Goal: Transaction & Acquisition: Book appointment/travel/reservation

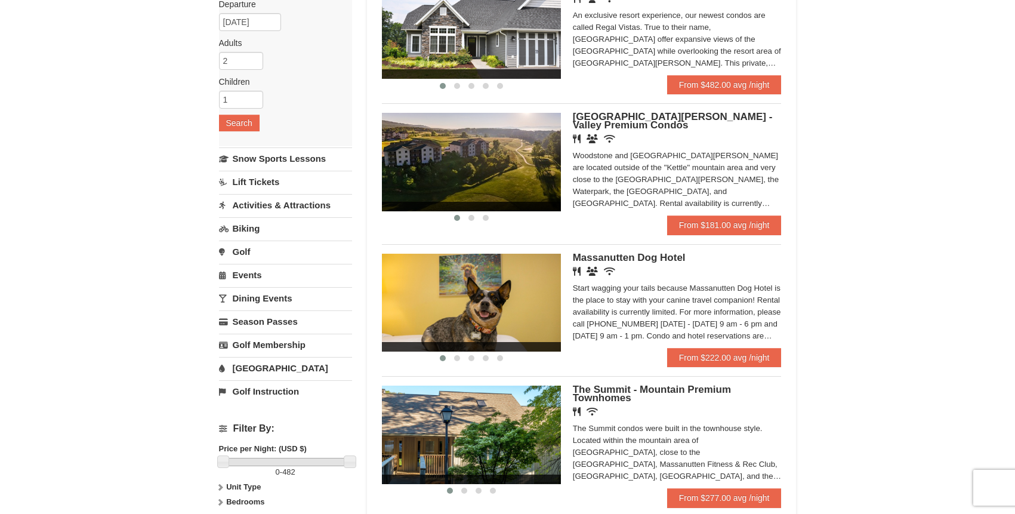
scroll to position [152, 0]
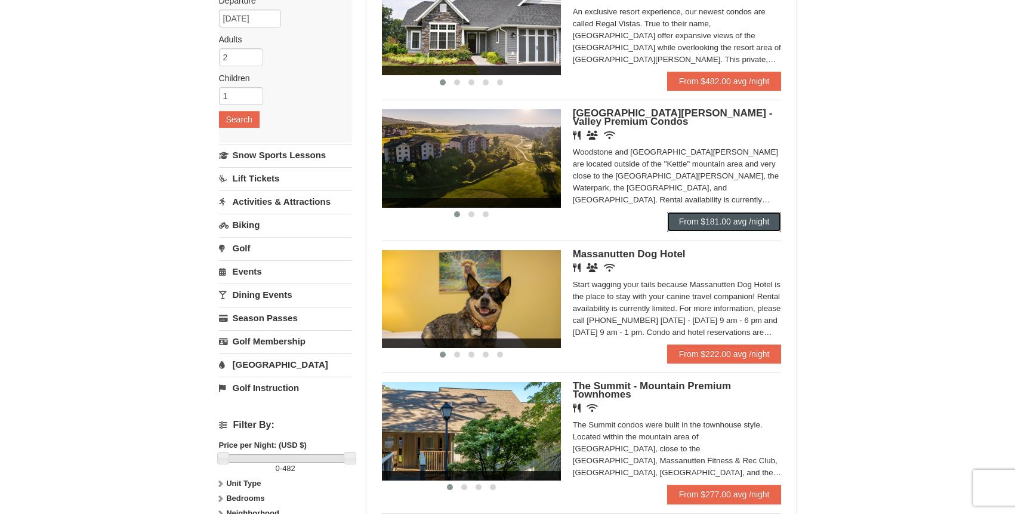
click at [705, 226] on link "From $181.00 avg /night" at bounding box center [724, 221] width 115 height 19
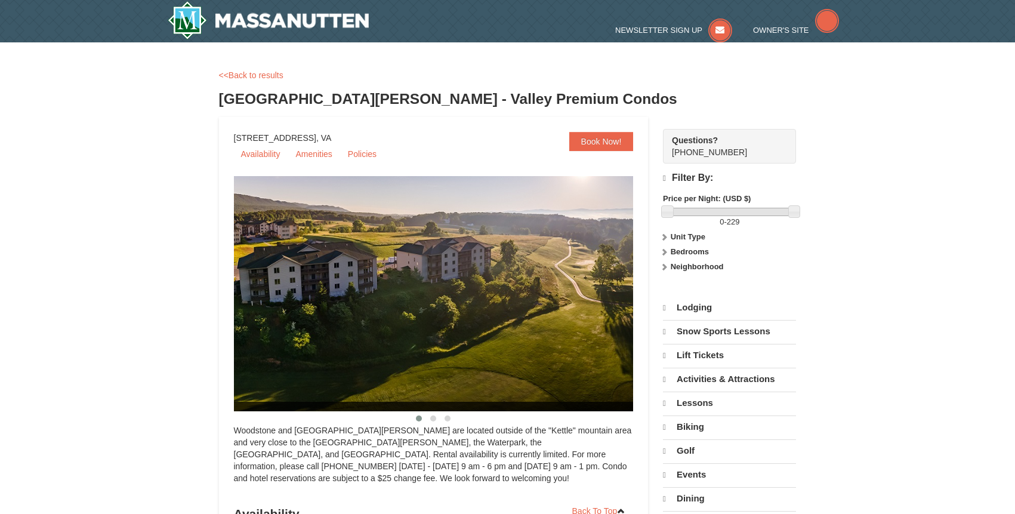
select select "9"
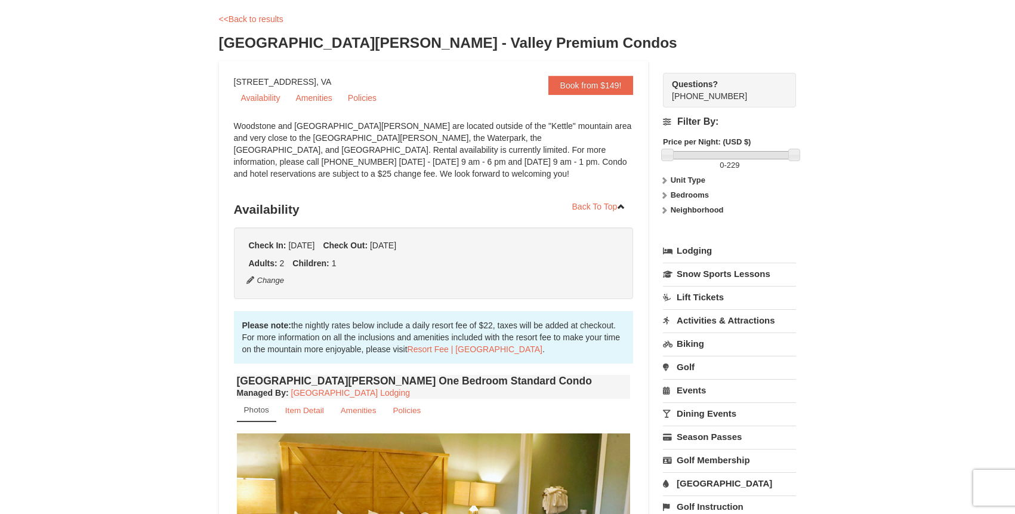
scroll to position [57, 0]
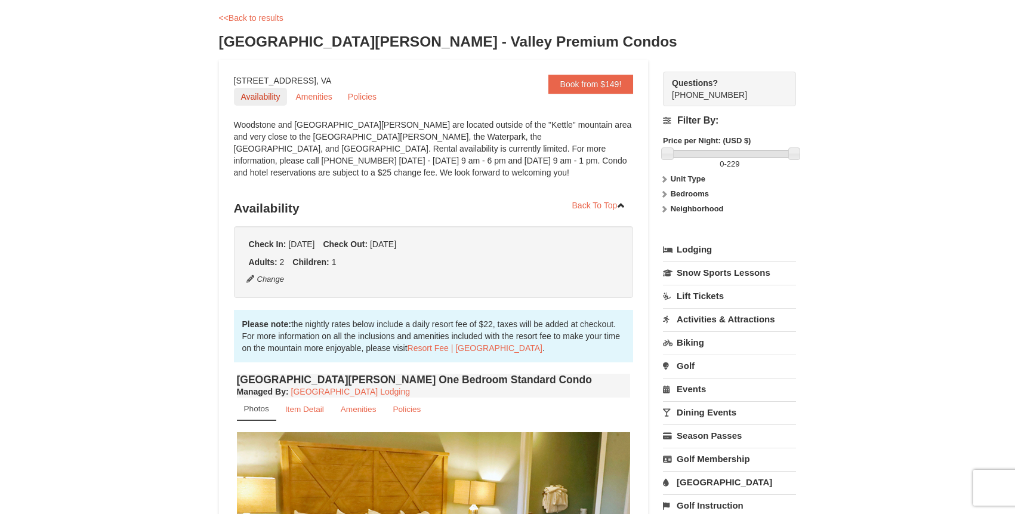
click at [270, 101] on link "Availability" at bounding box center [261, 97] width 54 height 18
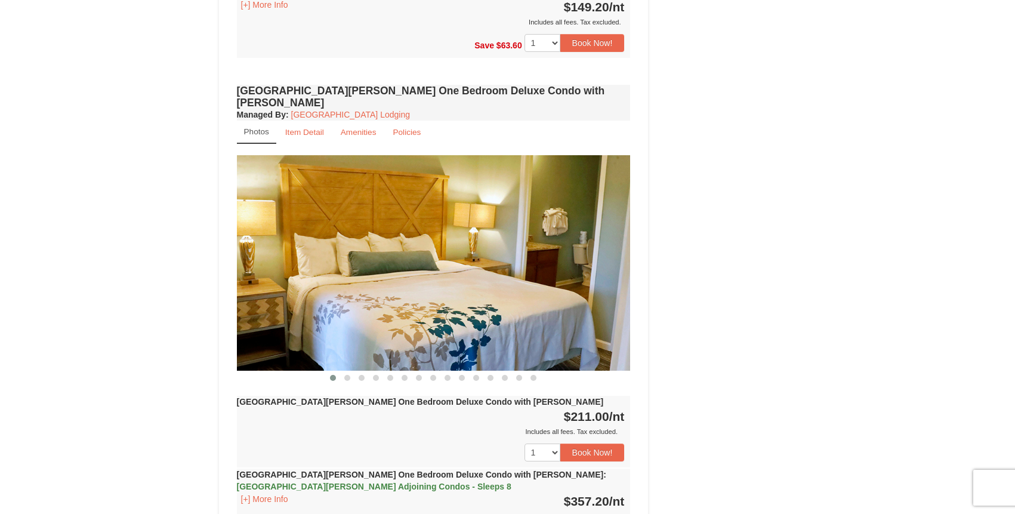
scroll to position [921, 0]
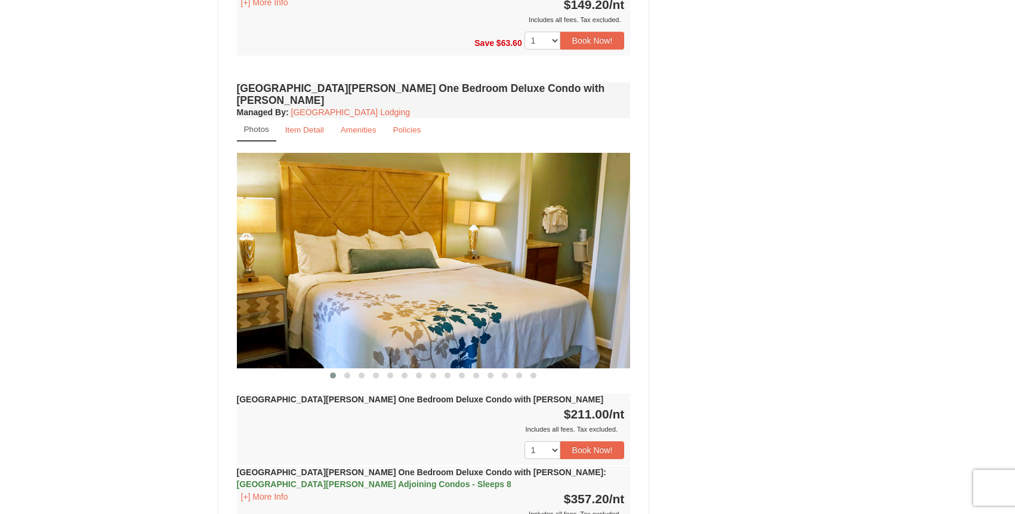
click at [579, 262] on img at bounding box center [434, 260] width 394 height 215
click at [607, 237] on img at bounding box center [434, 260] width 394 height 215
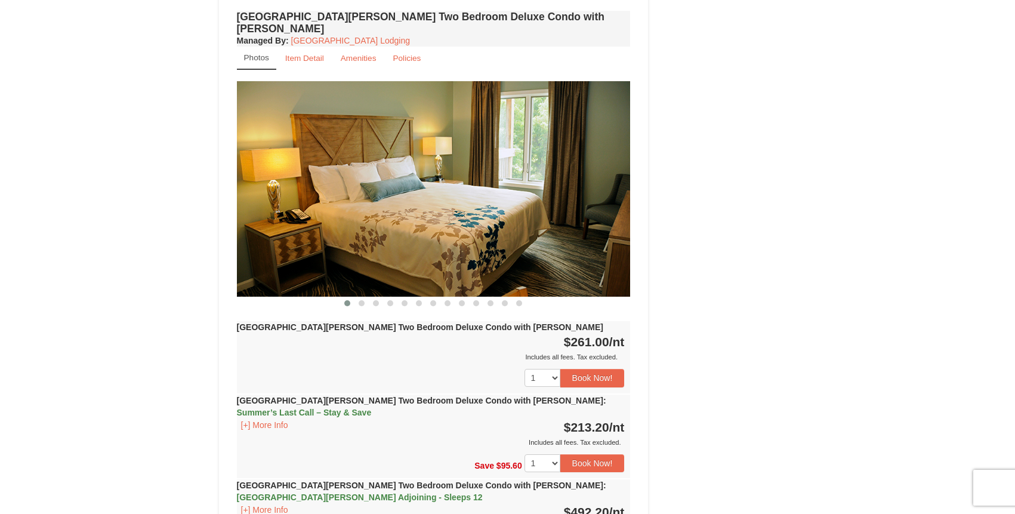
scroll to position [1535, 0]
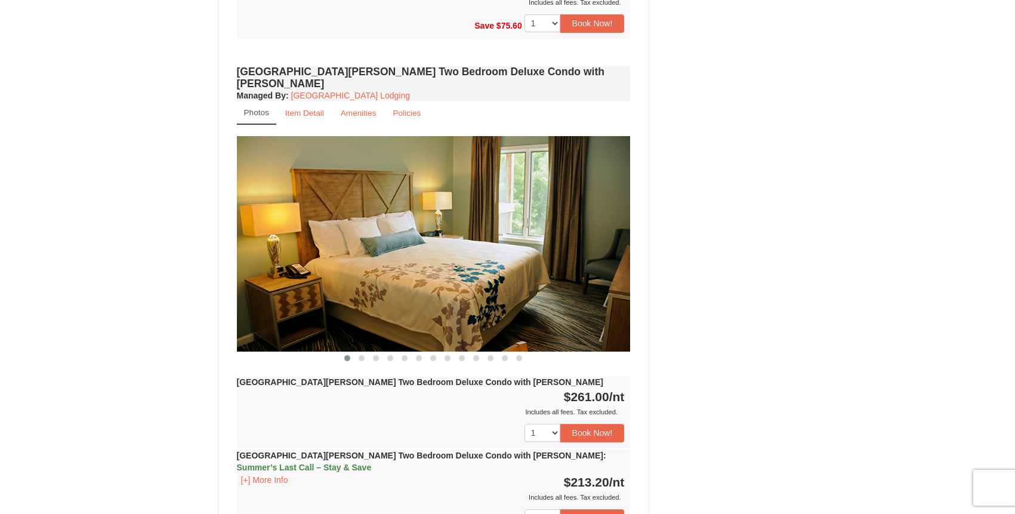
click at [415, 234] on img at bounding box center [434, 243] width 394 height 215
click at [304, 109] on small "Item Detail" at bounding box center [304, 113] width 39 height 9
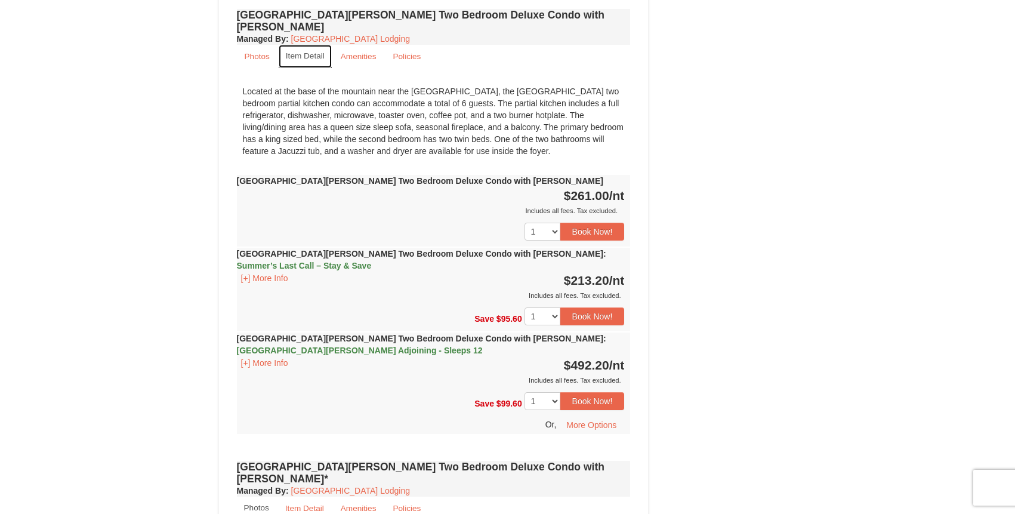
scroll to position [1592, 0]
click at [261, 271] on button "[+] More Info" at bounding box center [264, 277] width 55 height 13
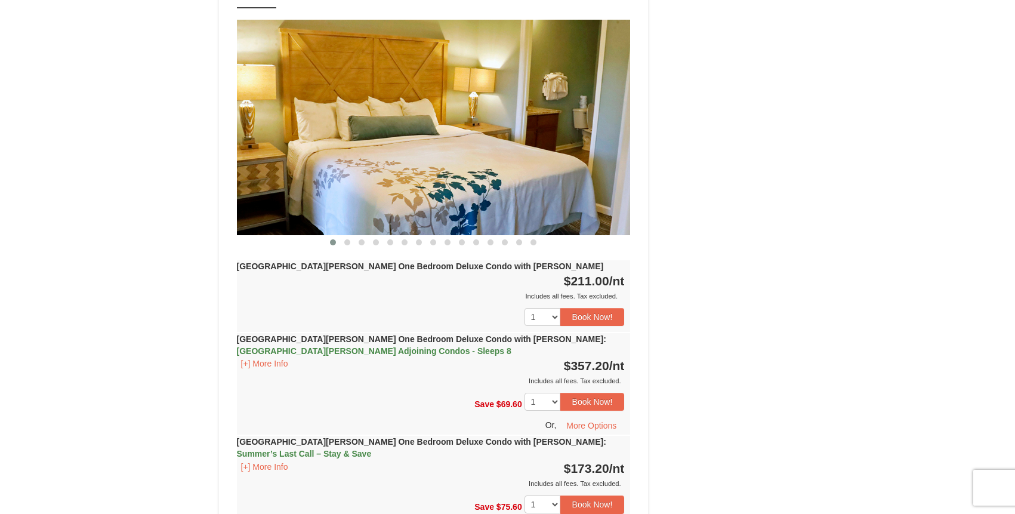
scroll to position [1030, 0]
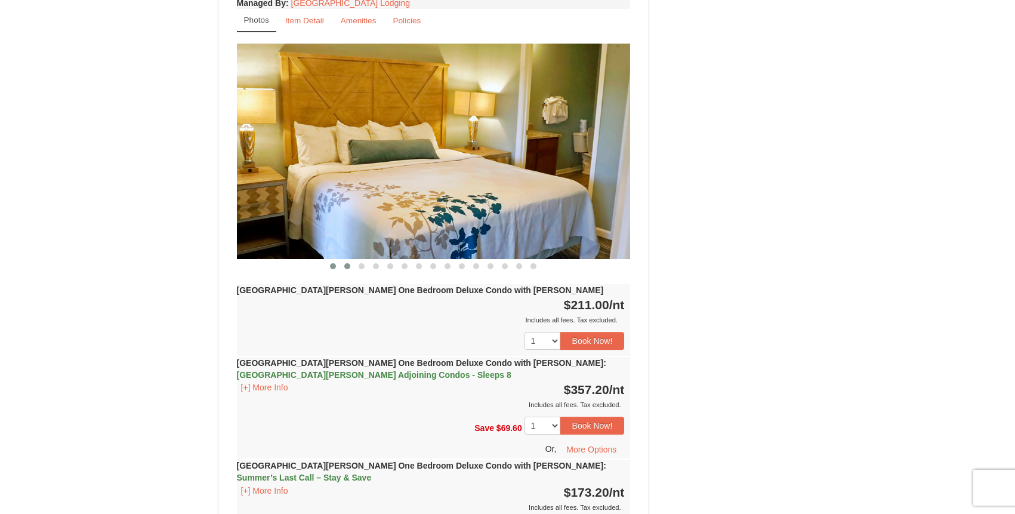
click at [348, 263] on span at bounding box center [347, 266] width 6 height 6
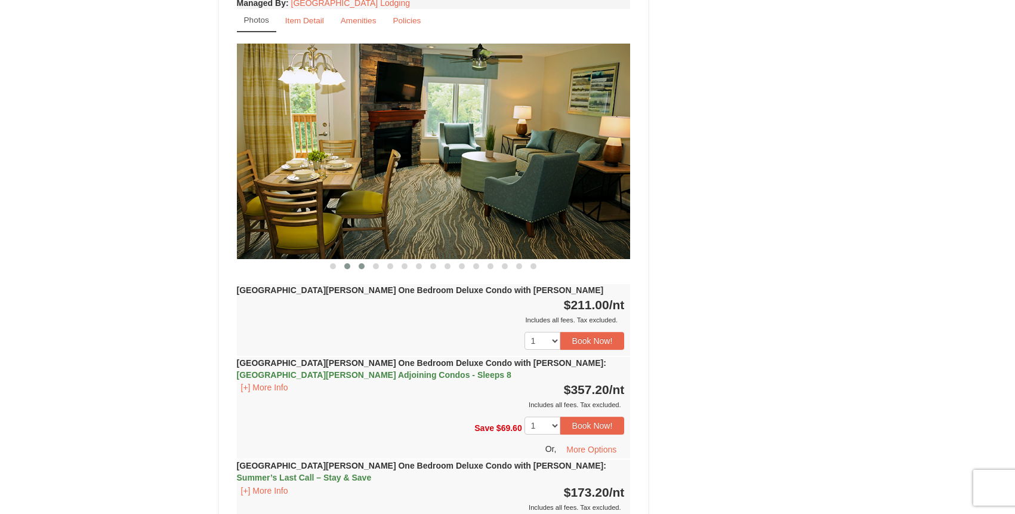
click at [362, 263] on span at bounding box center [362, 266] width 6 height 6
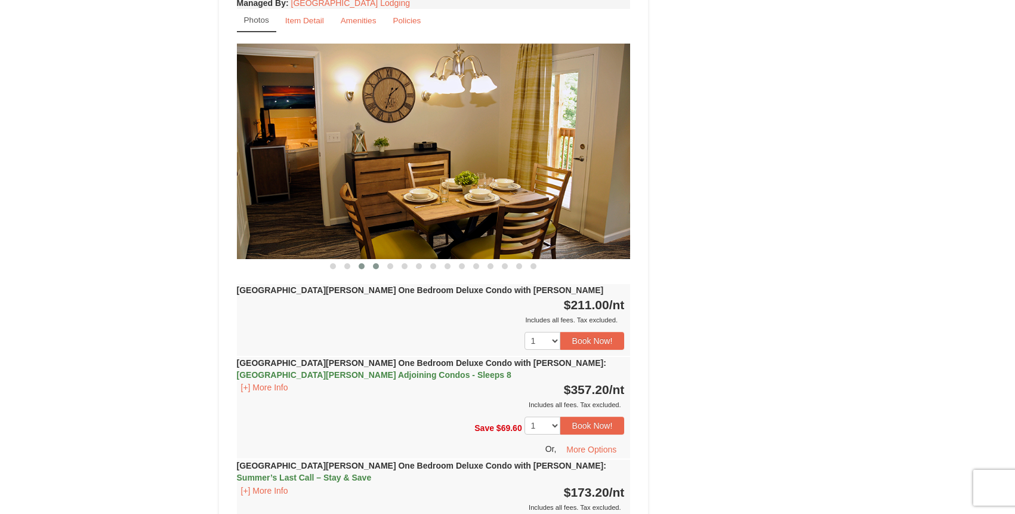
click at [375, 263] on span at bounding box center [376, 266] width 6 height 6
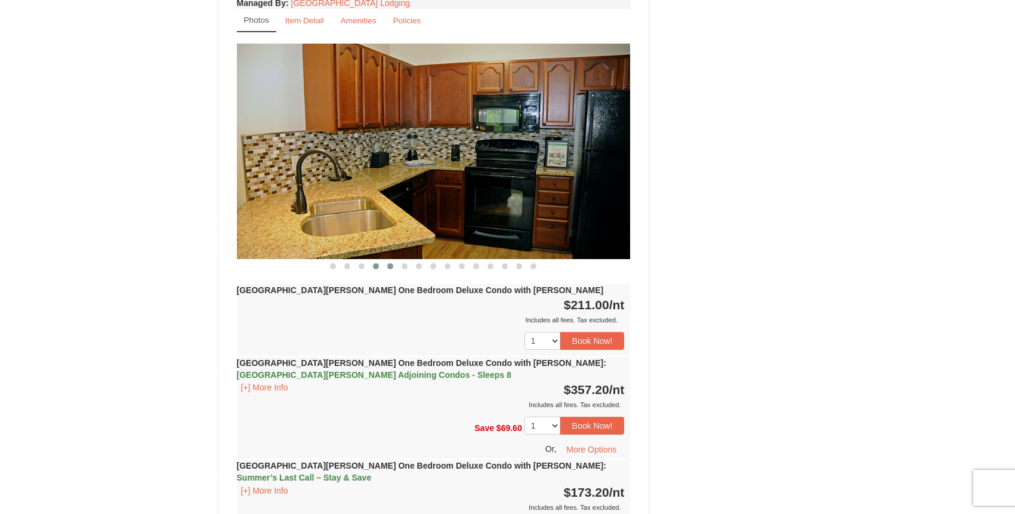
click at [390, 263] on span at bounding box center [390, 266] width 6 height 6
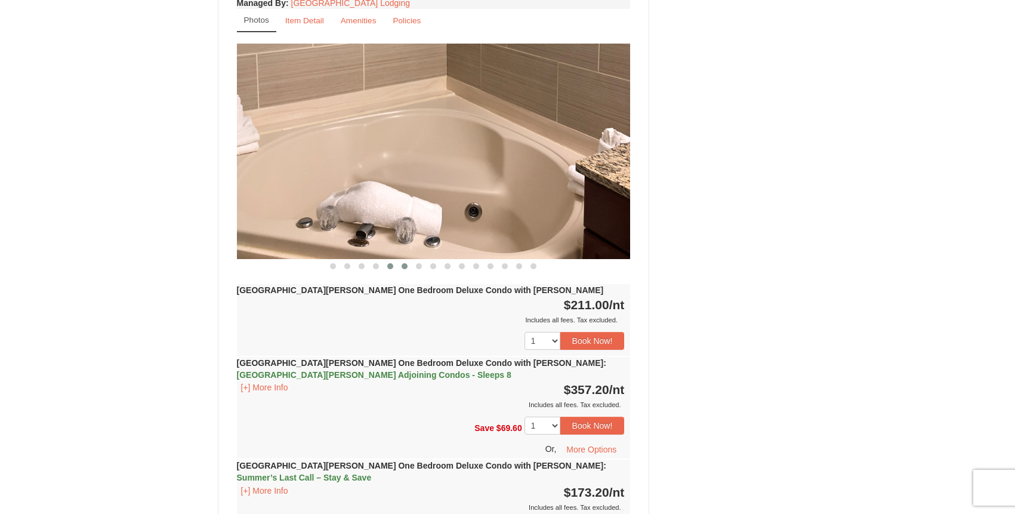
click at [404, 263] on span at bounding box center [404, 266] width 6 height 6
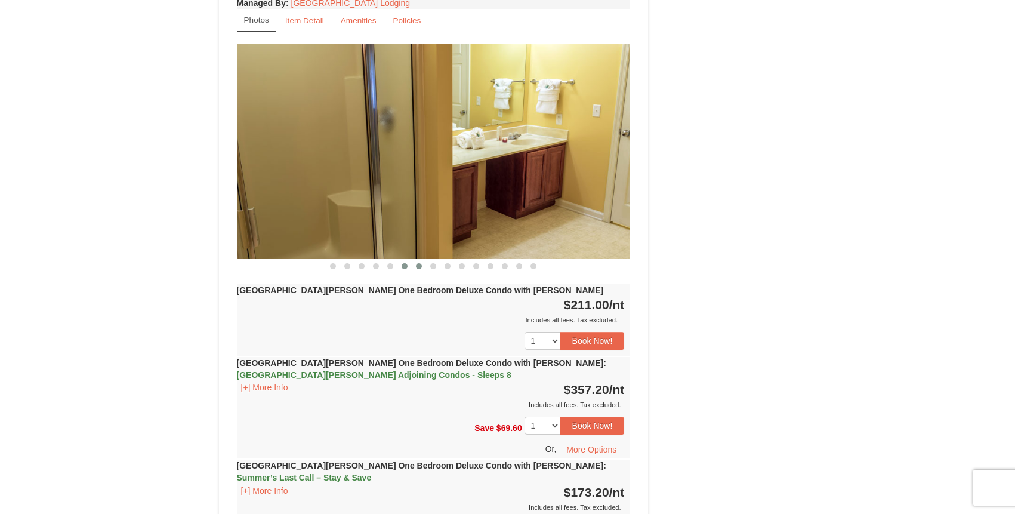
click at [419, 263] on span at bounding box center [419, 266] width 6 height 6
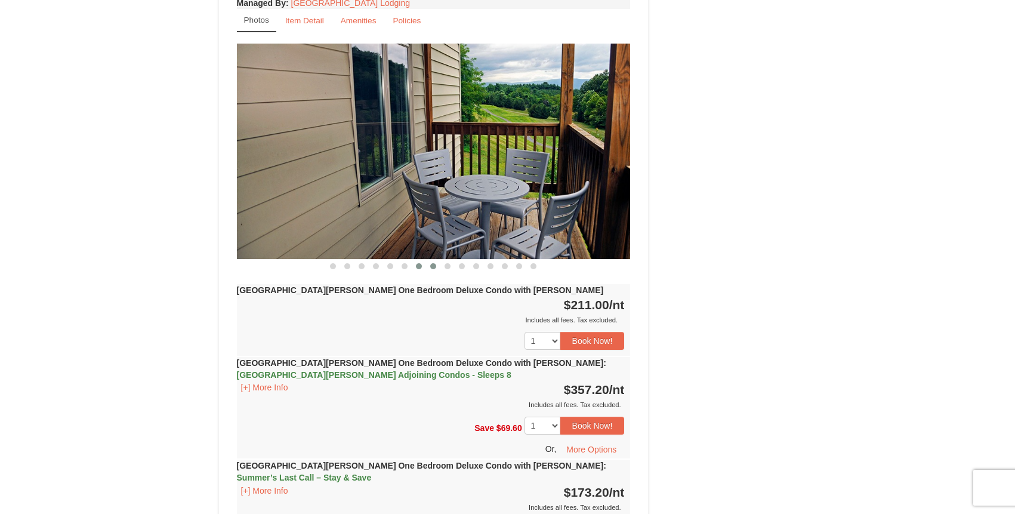
click at [434, 263] on span at bounding box center [433, 266] width 6 height 6
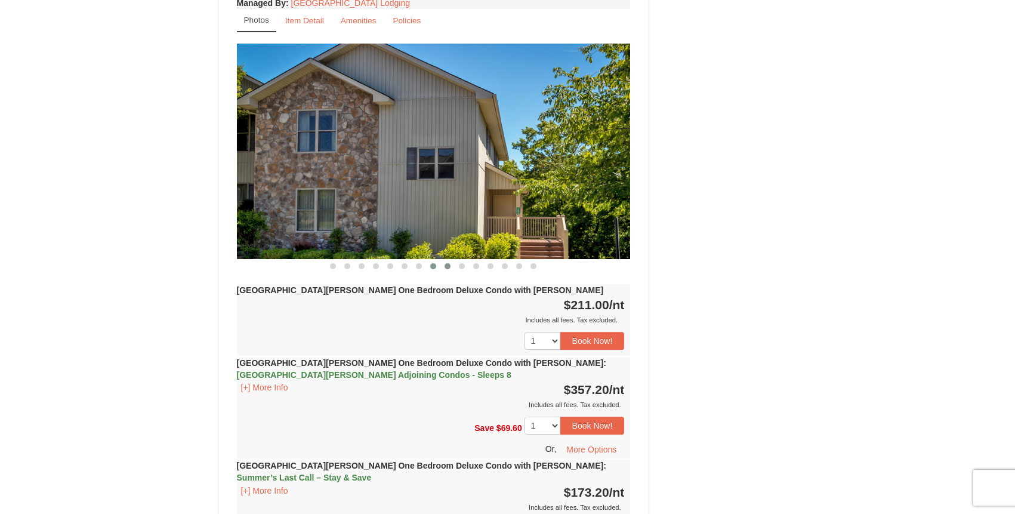
click at [449, 263] on span at bounding box center [447, 266] width 6 height 6
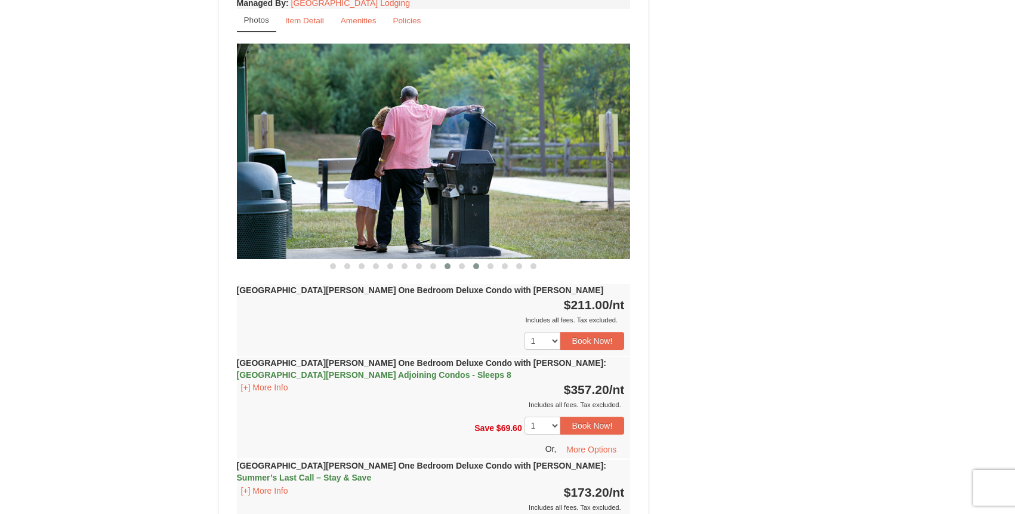
click at [470, 260] on button at bounding box center [476, 266] width 14 height 12
